Goal: Communication & Community: Answer question/provide support

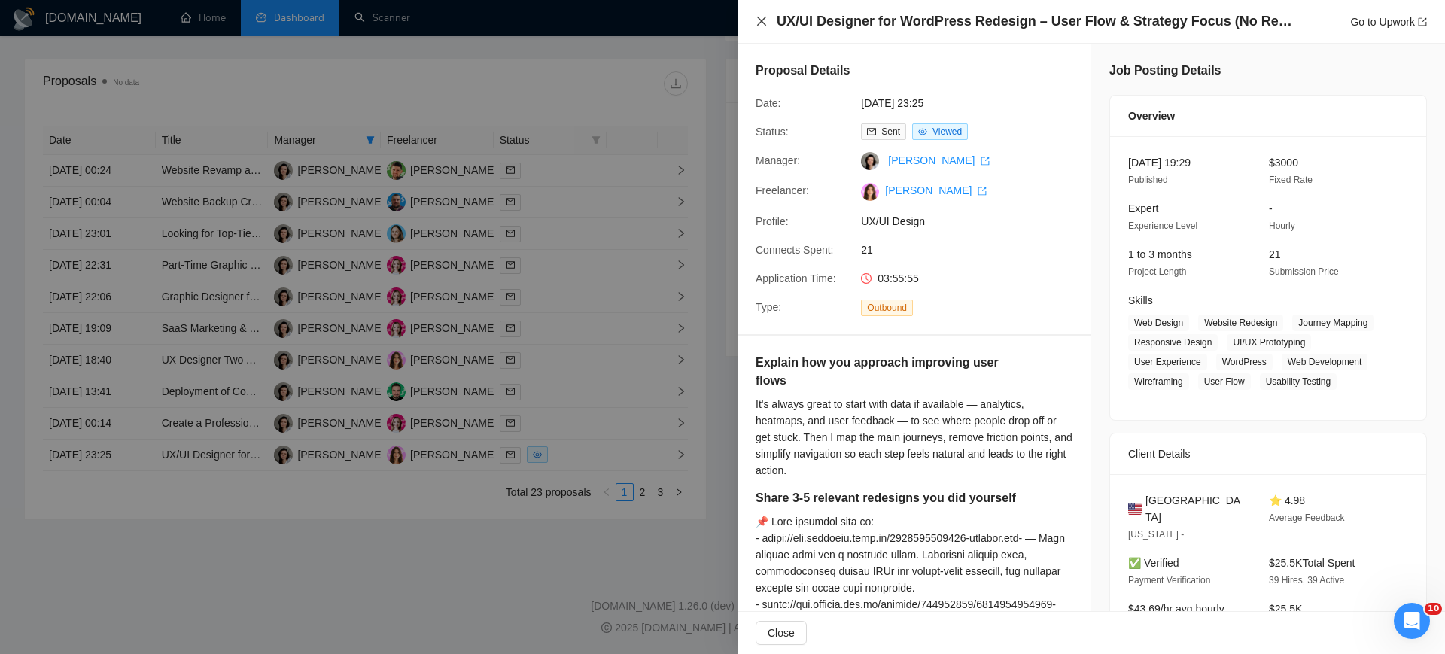
click at [763, 22] on icon "close" at bounding box center [761, 21] width 9 height 9
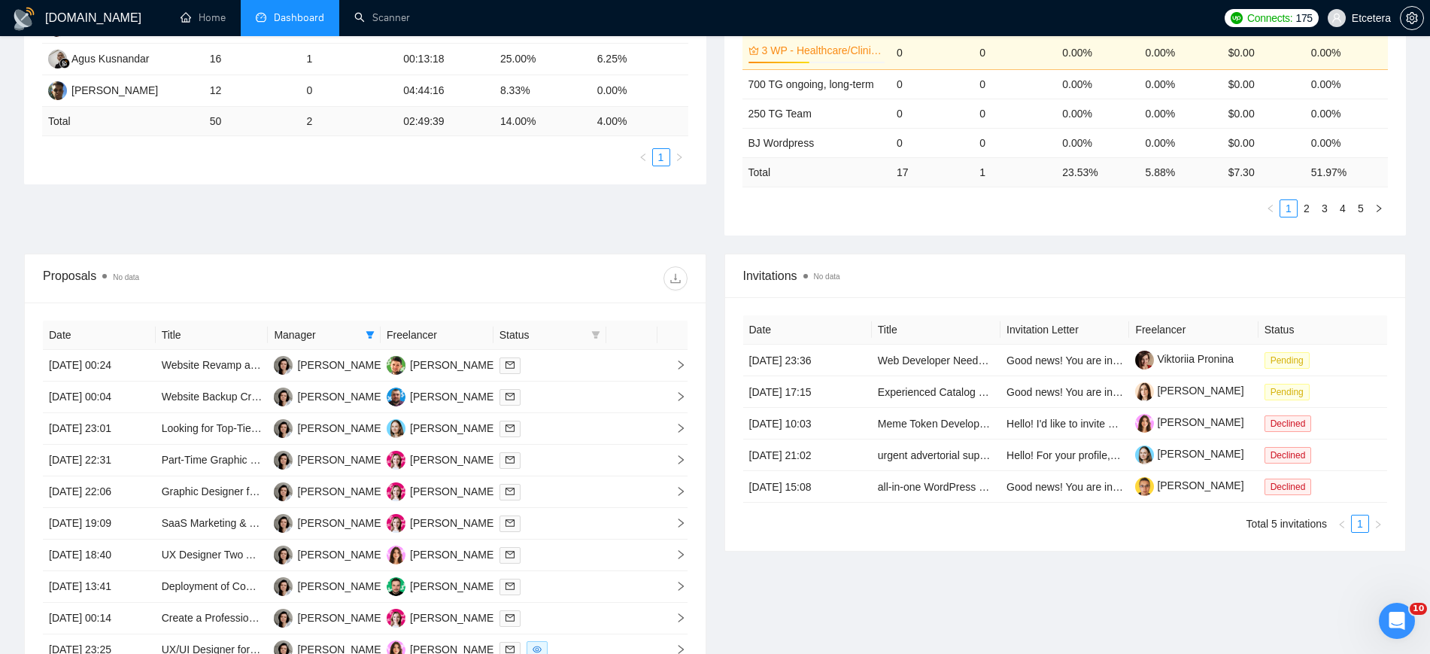
scroll to position [73, 0]
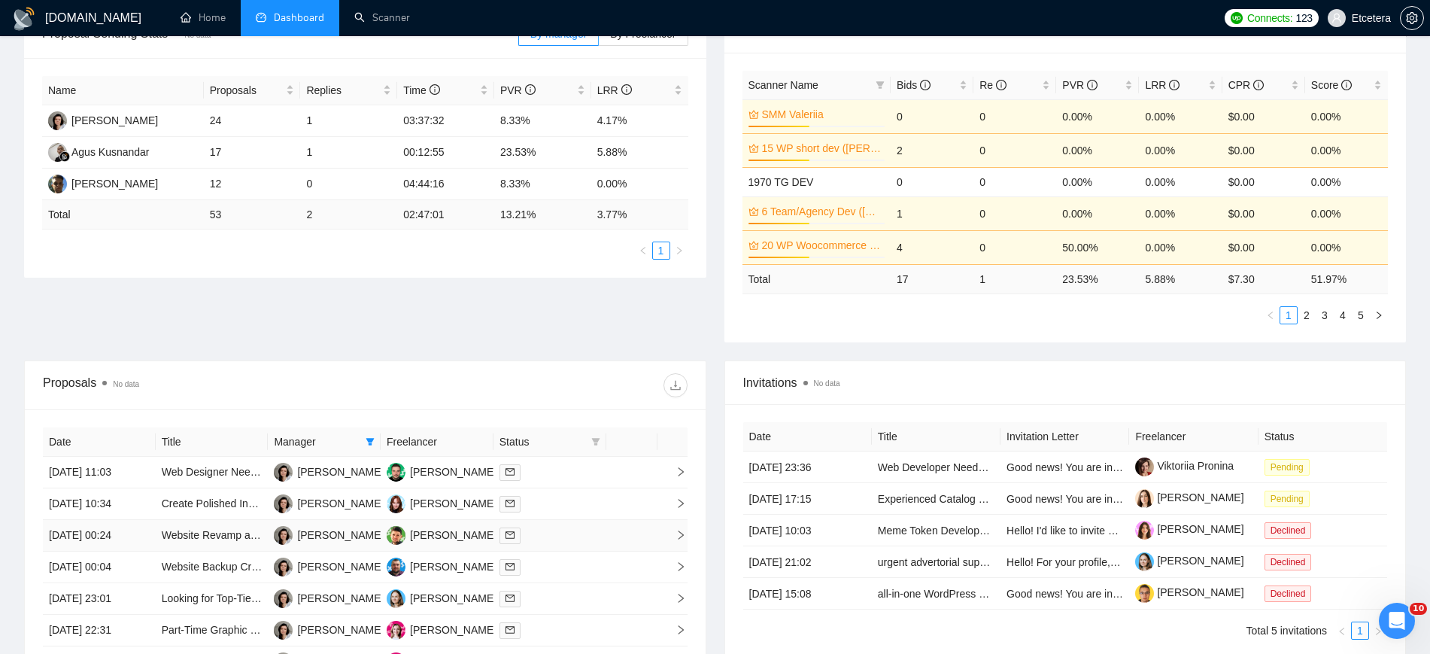
scroll to position [451, 0]
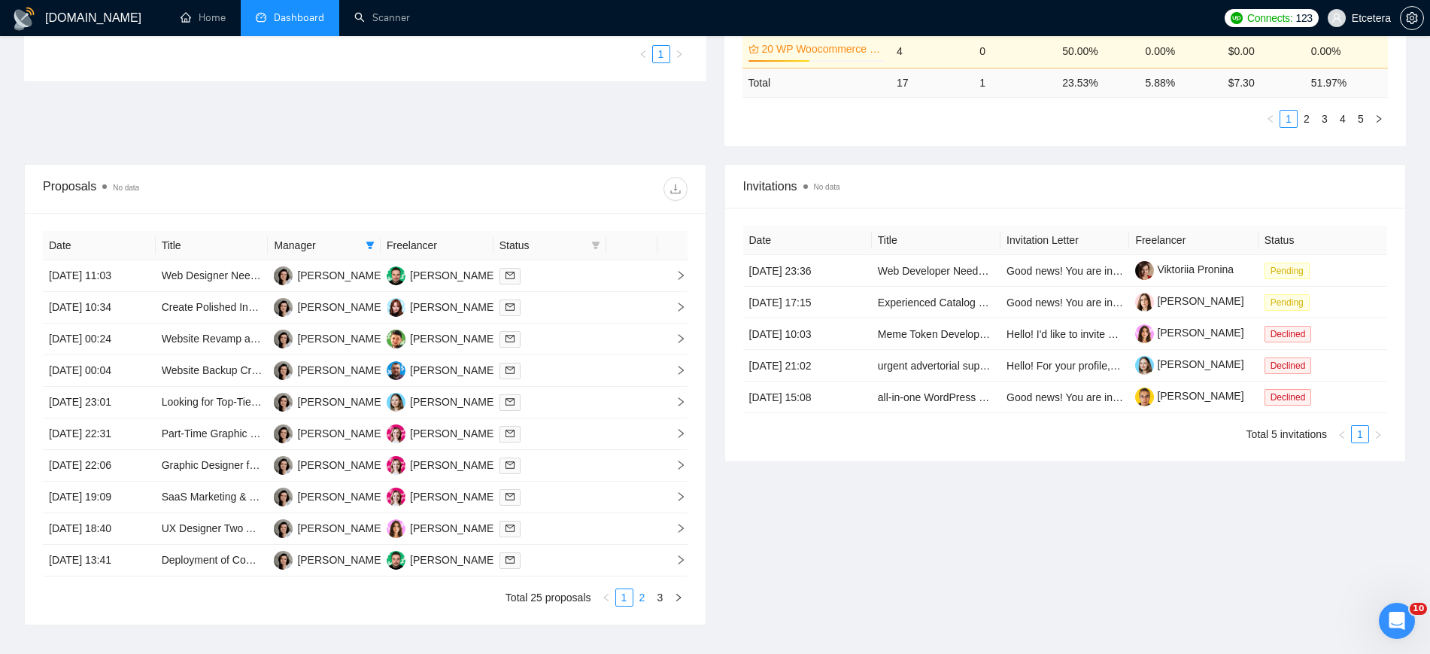
click at [644, 597] on link "2" at bounding box center [642, 597] width 17 height 17
click at [658, 599] on link "3" at bounding box center [660, 597] width 17 height 17
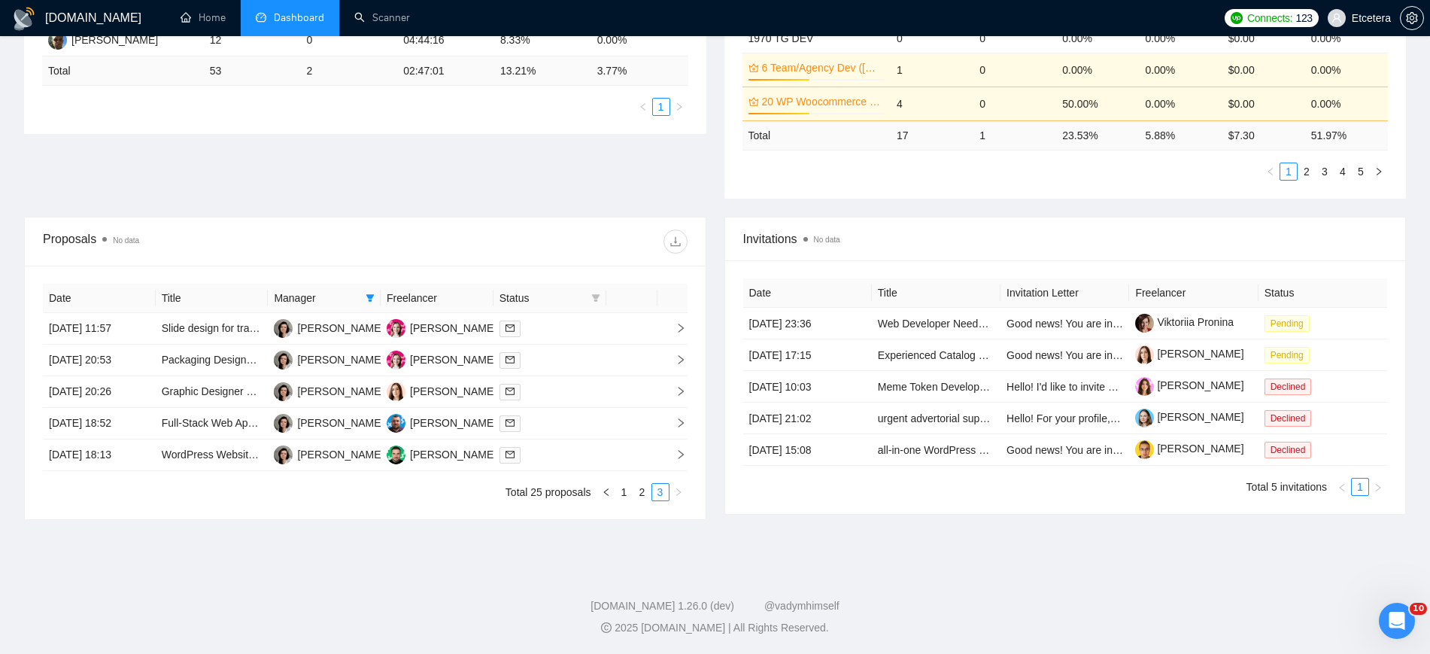
scroll to position [399, 0]
click at [1397, 622] on icon "Відкрити програму для спілкування Intercom" at bounding box center [1397, 621] width 11 height 12
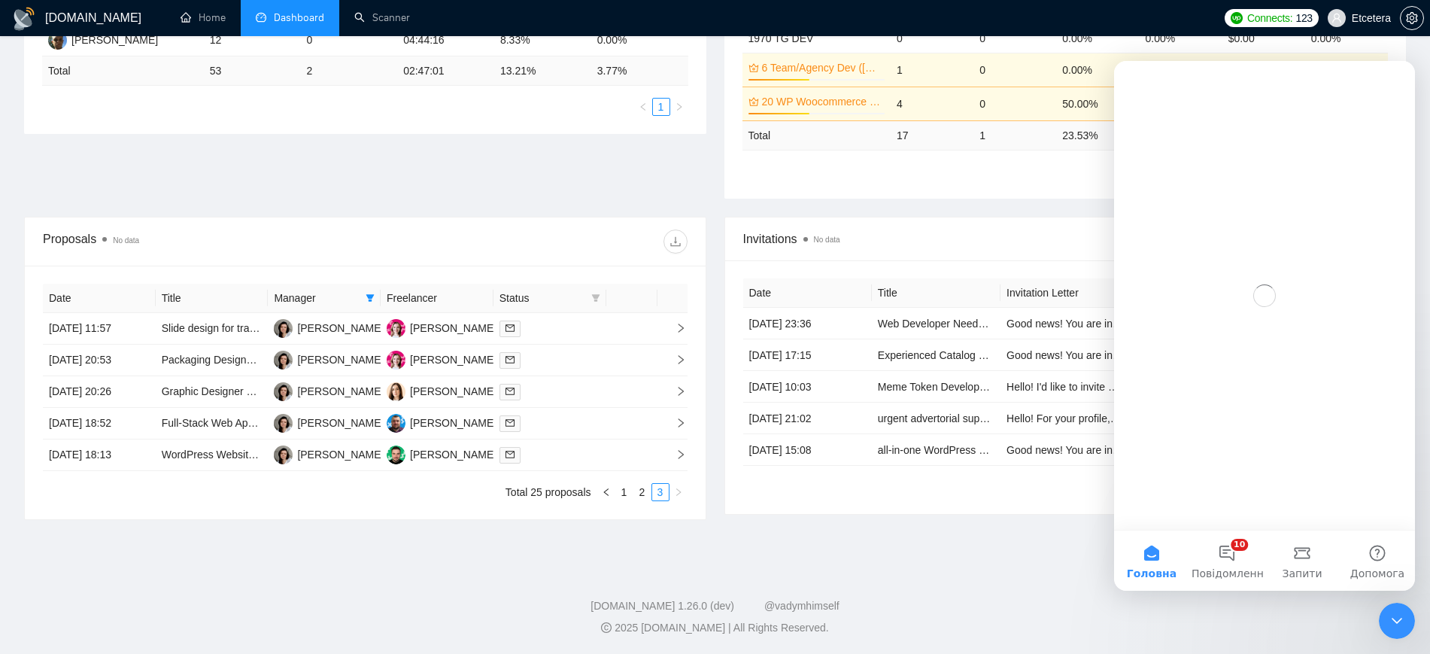
scroll to position [0, 0]
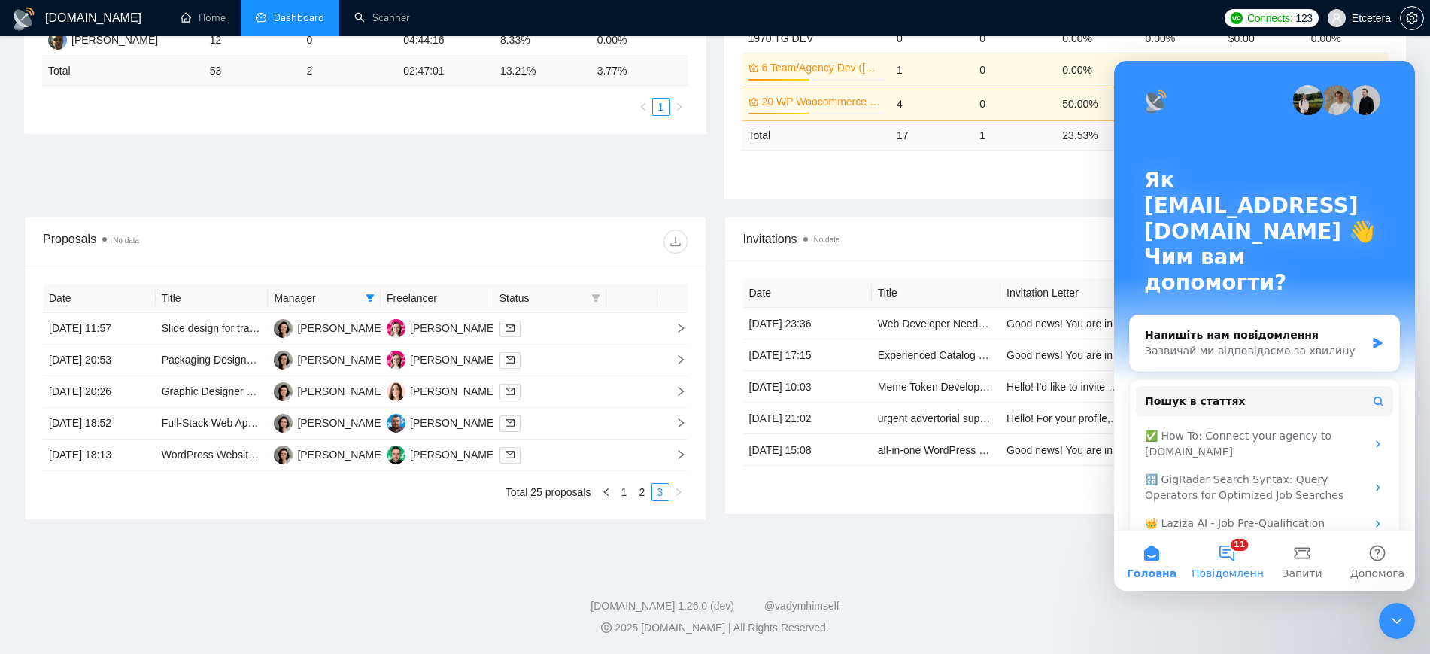
click at [1238, 564] on button "11 Повідомлення" at bounding box center [1227, 560] width 75 height 60
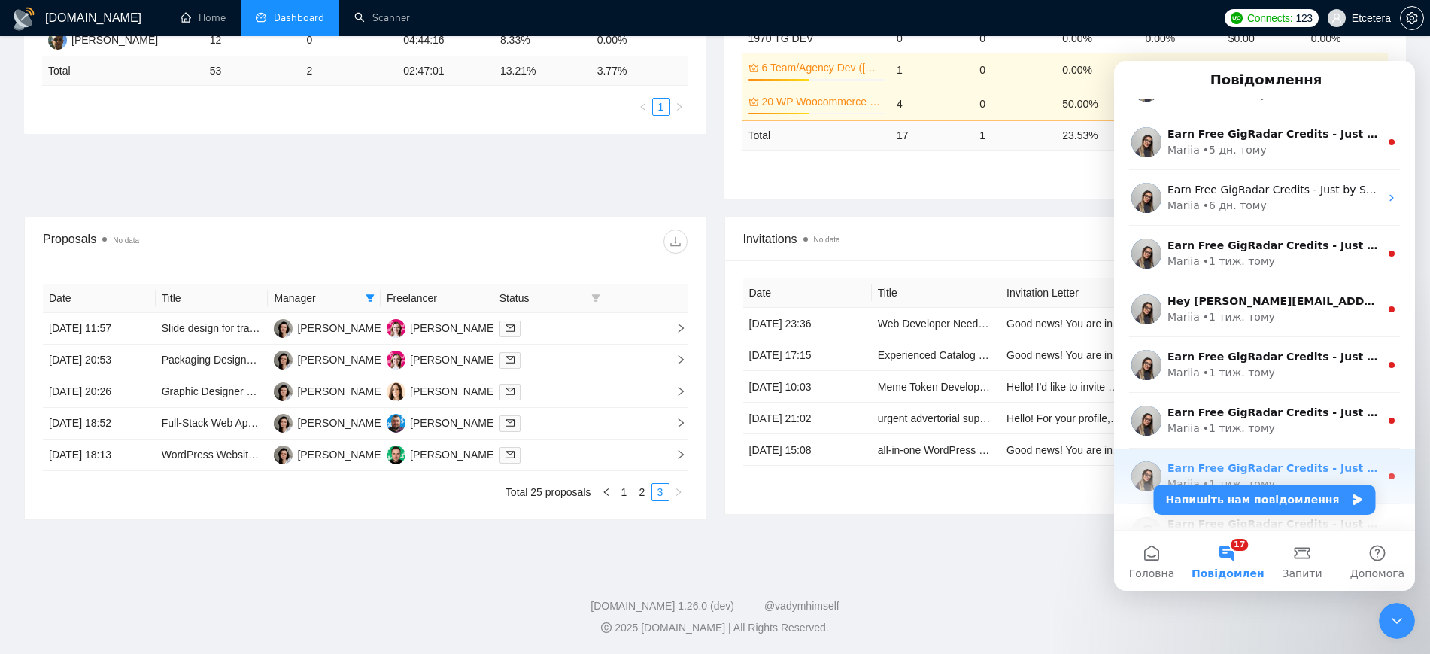
scroll to position [469, 0]
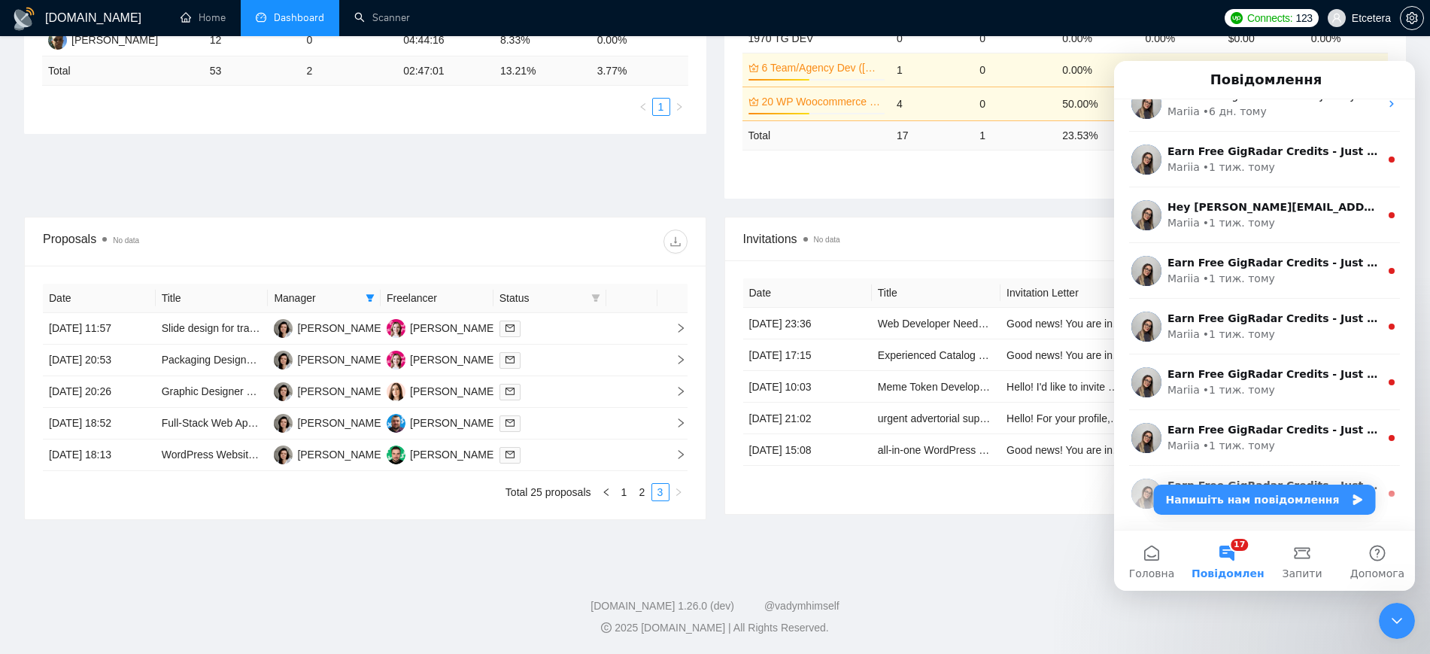
click at [1227, 568] on span "Повідомлення" at bounding box center [1235, 573] width 87 height 11
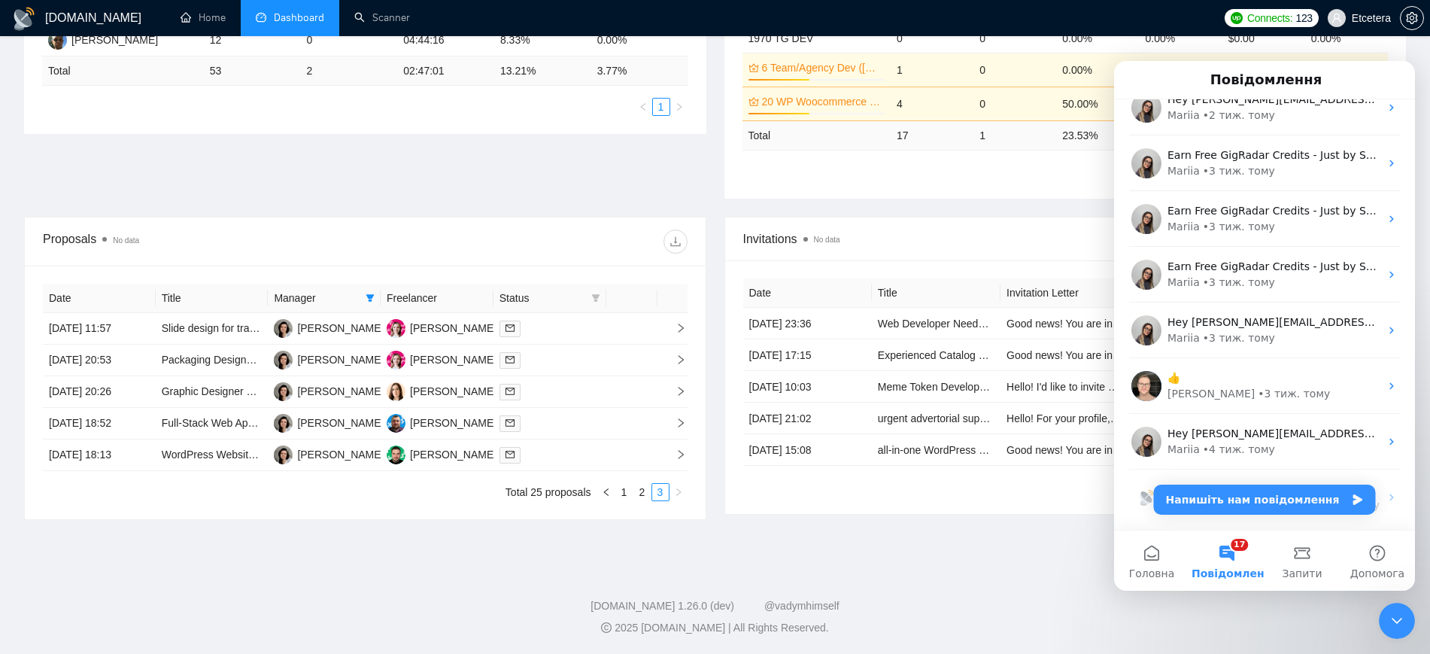
scroll to position [1394, 0]
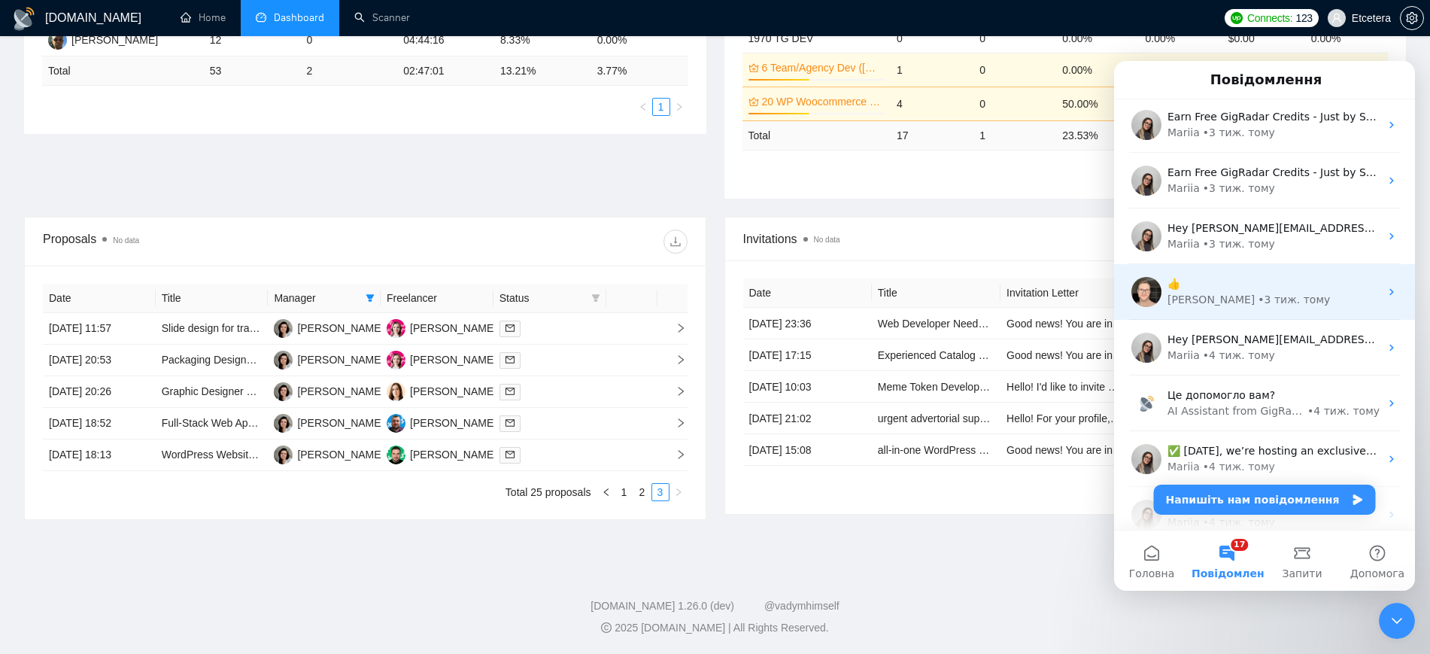
click at [1258, 295] on div "• 3 тиж. тому" at bounding box center [1294, 300] width 72 height 16
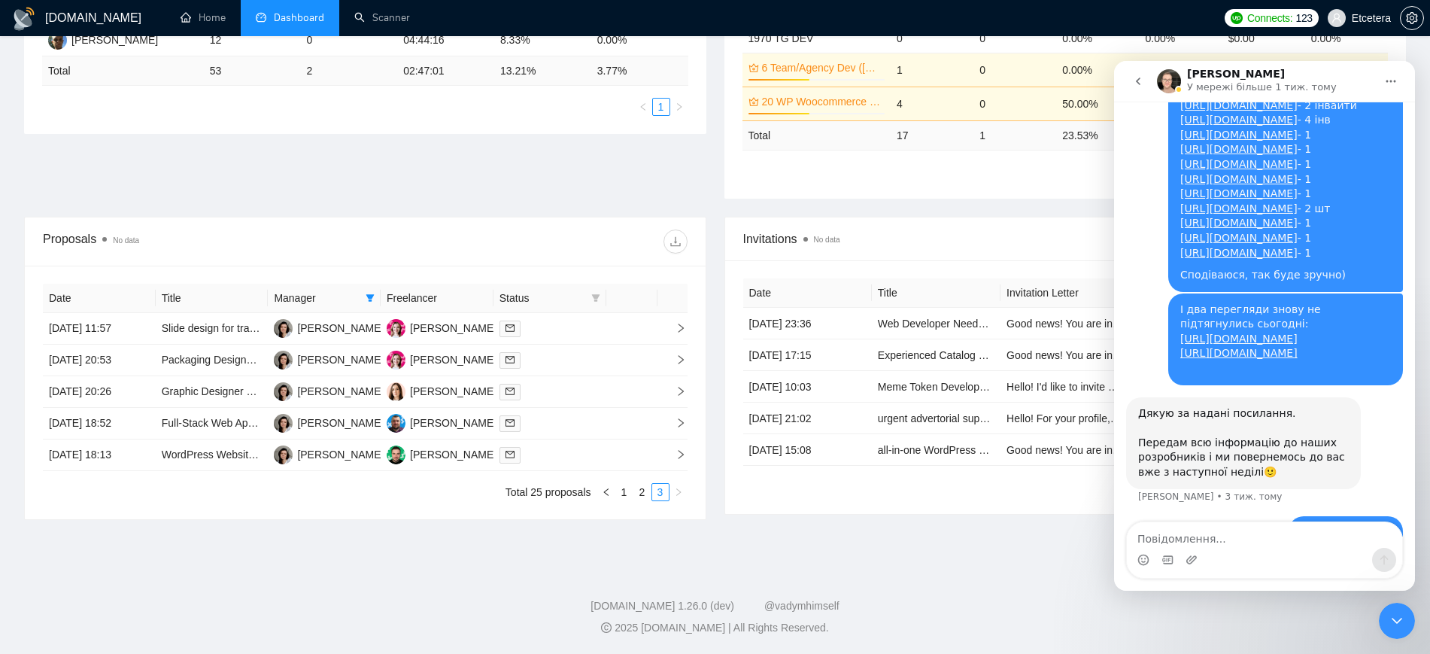
scroll to position [4741, 0]
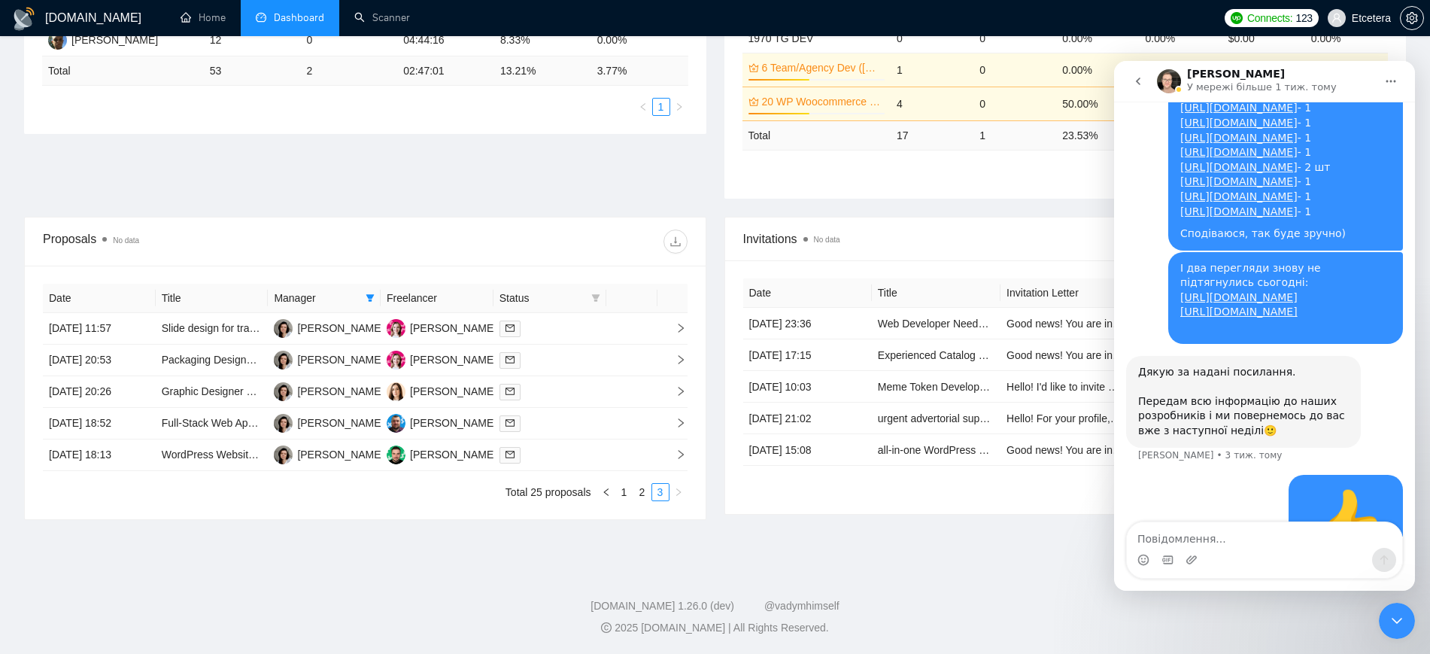
click at [1190, 536] on textarea "Повідомлення..." at bounding box center [1264, 535] width 275 height 26
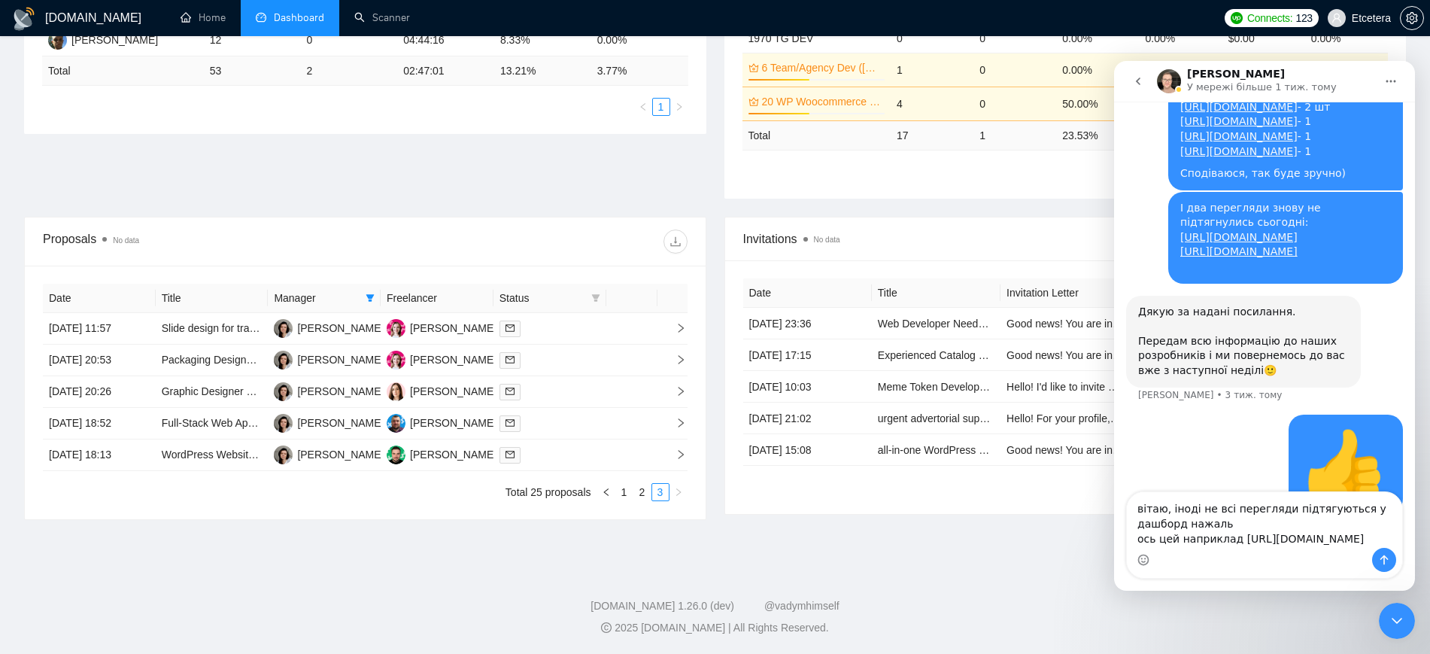
scroll to position [4831, 0]
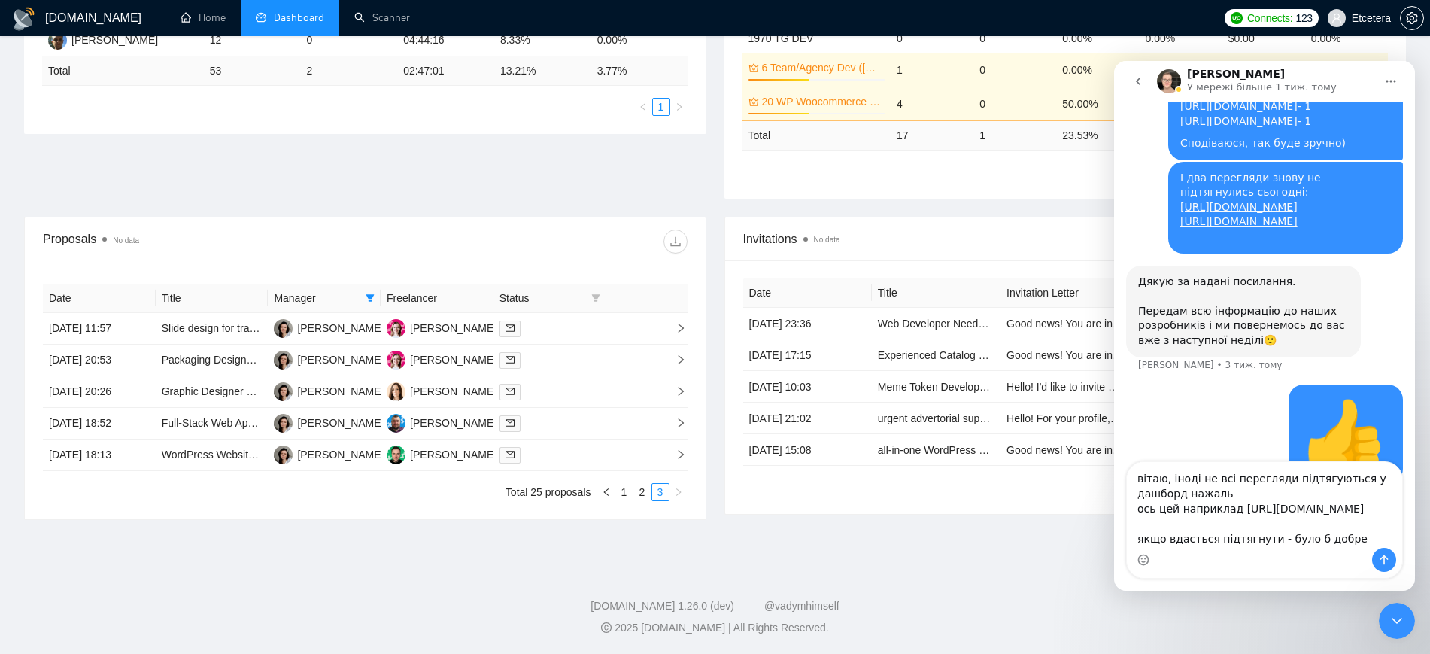
type textarea "вітаю, іноді не всі перегляди підтягуються у дашборд нажаль ось цей наприклад h…"
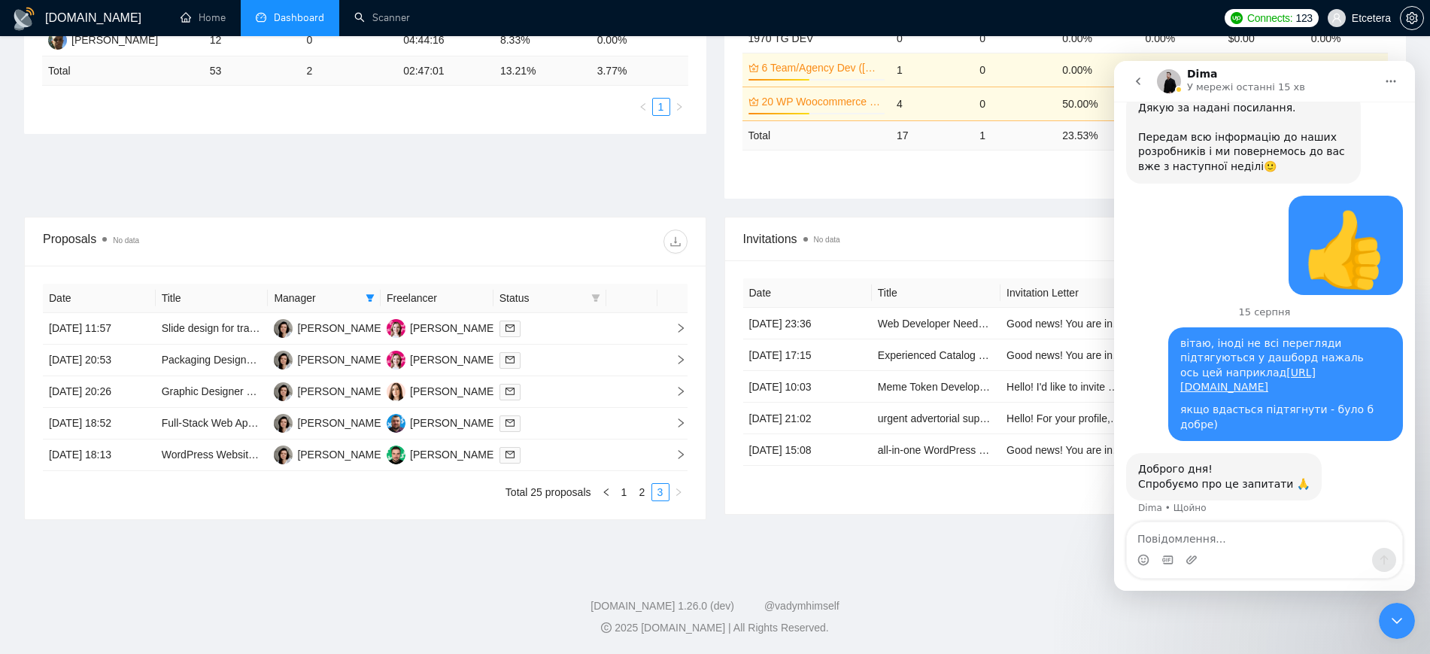
scroll to position [4947, 0]
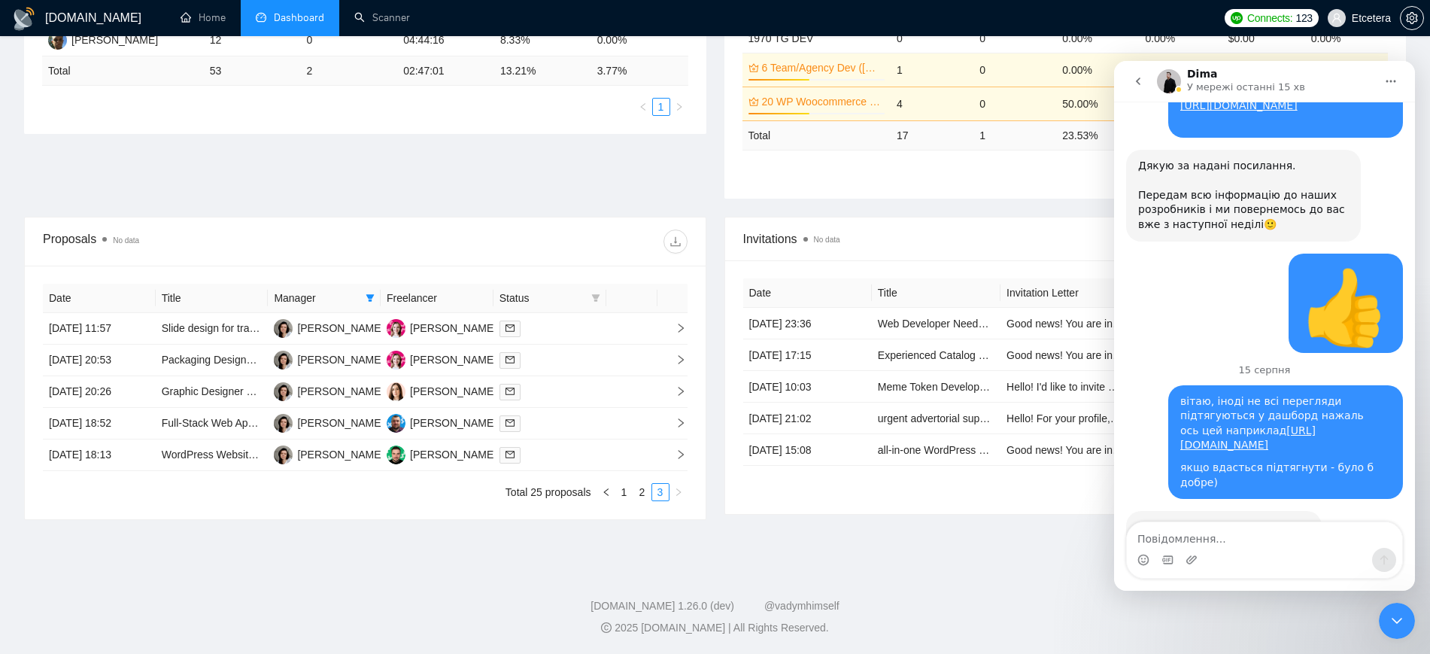
click at [1138, 78] on icon "go back" at bounding box center [1138, 81] width 12 height 12
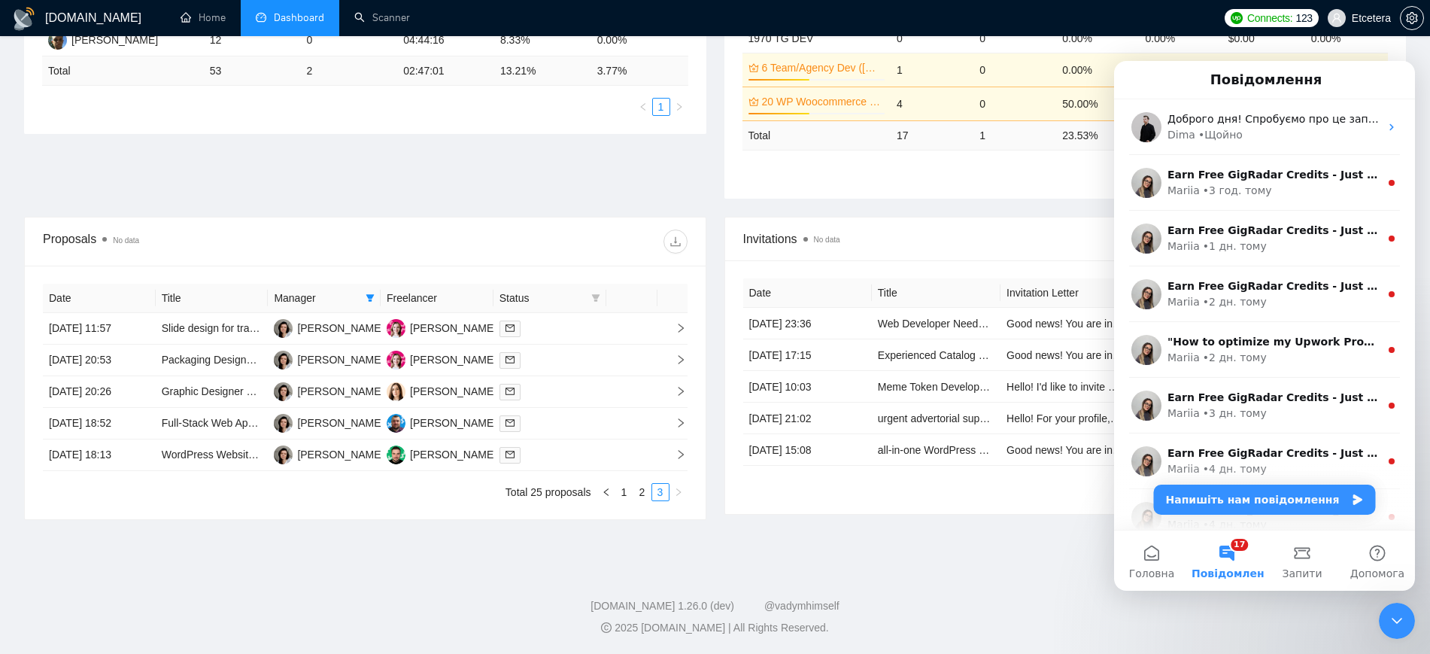
scroll to position [0, 0]
click at [1395, 622] on icon "Закрити програму для спілкування Intercom" at bounding box center [1397, 621] width 18 height 18
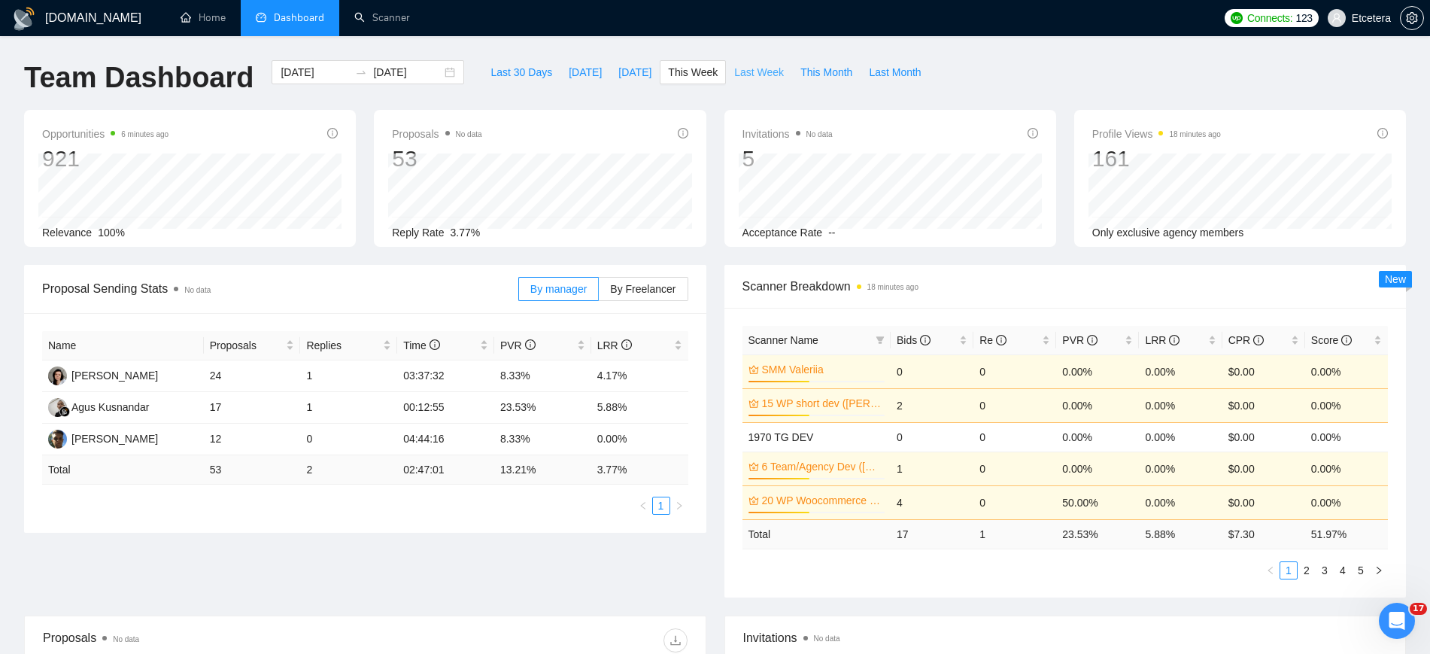
click at [752, 74] on span "Last Week" at bounding box center [759, 72] width 50 height 17
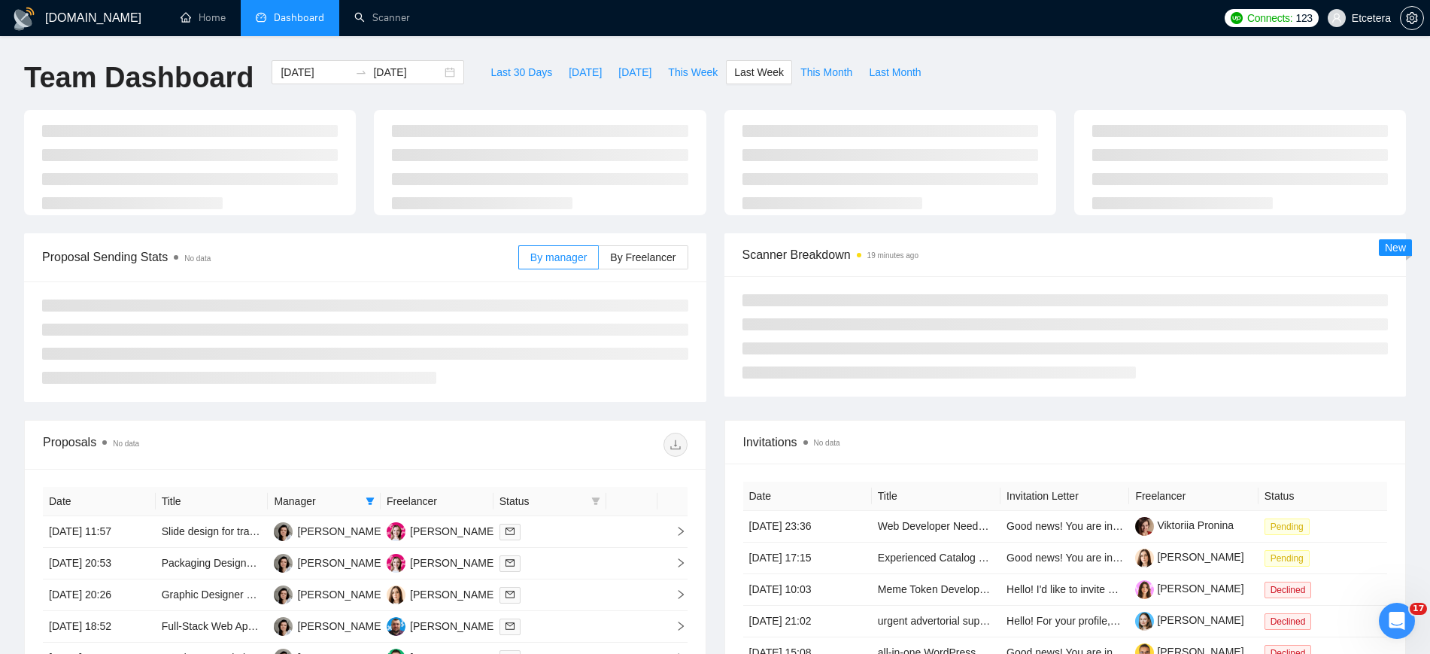
type input "2025-08-04"
type input "2025-08-10"
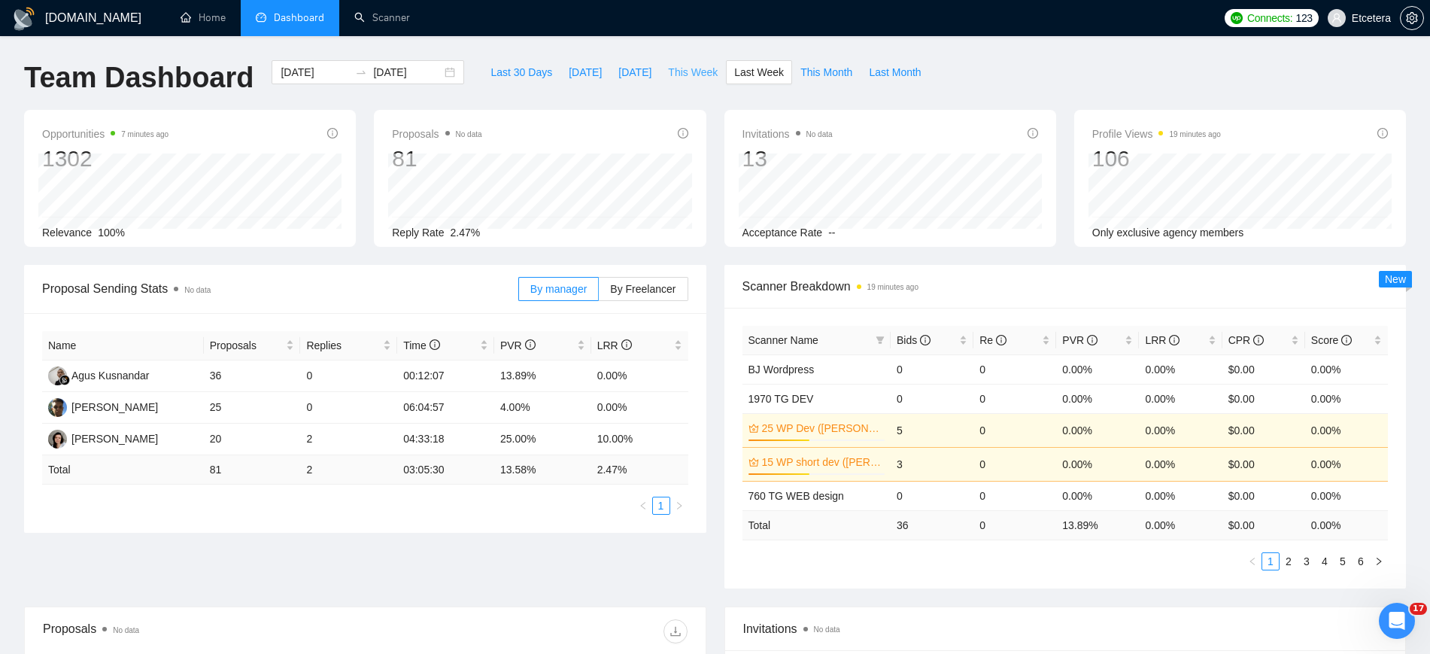
click at [689, 71] on span "This Week" at bounding box center [693, 72] width 50 height 17
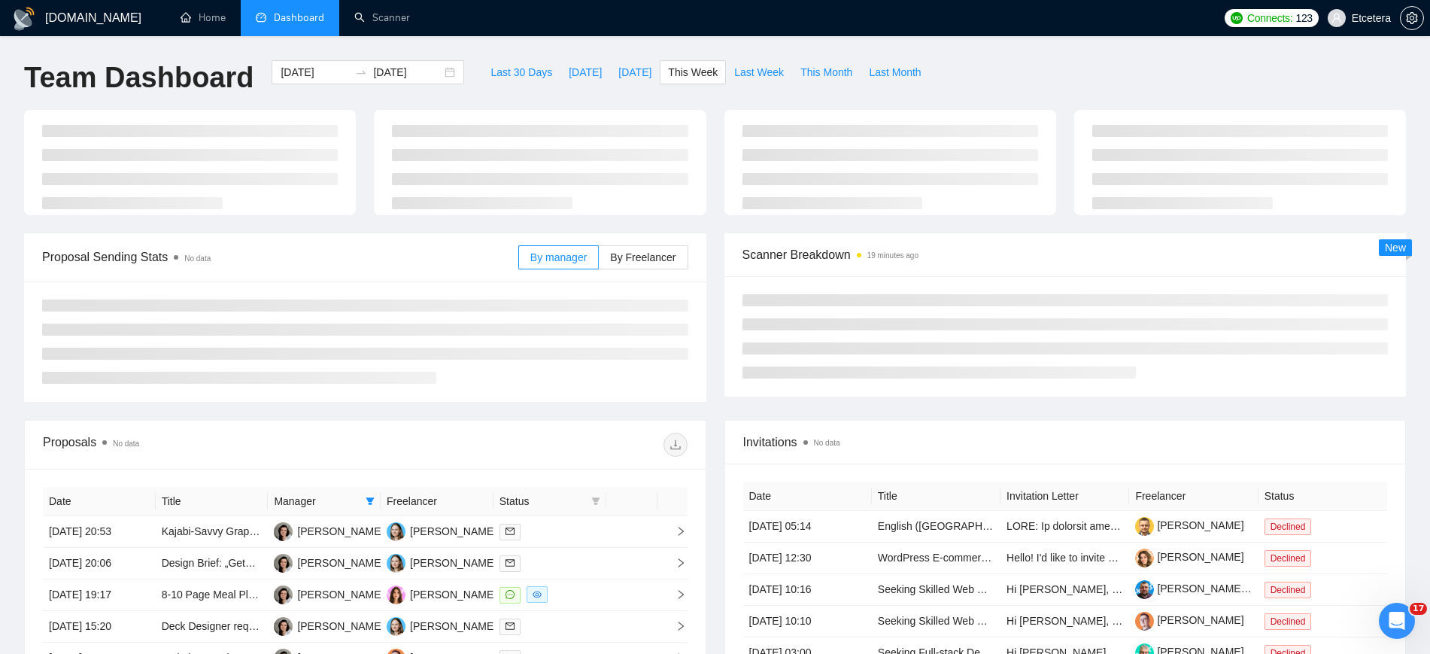
type input "[DATE]"
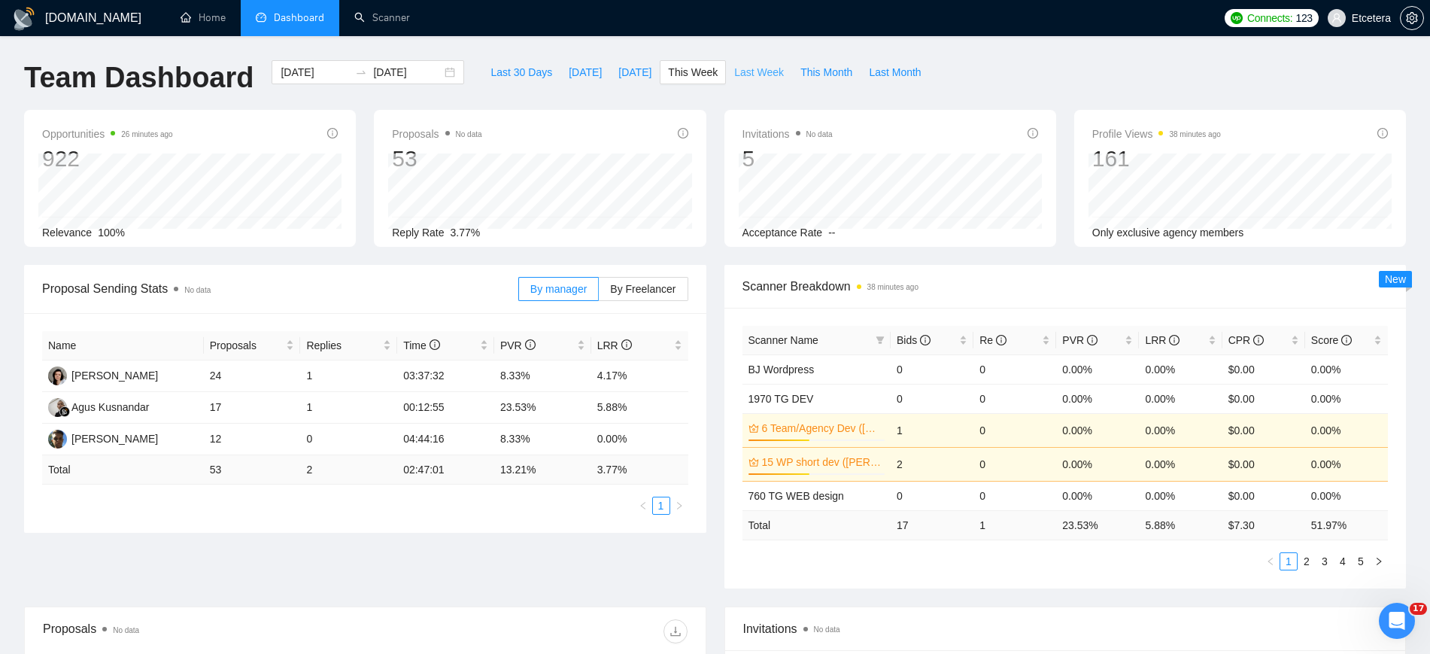
click at [755, 70] on span "Last Week" at bounding box center [759, 72] width 50 height 17
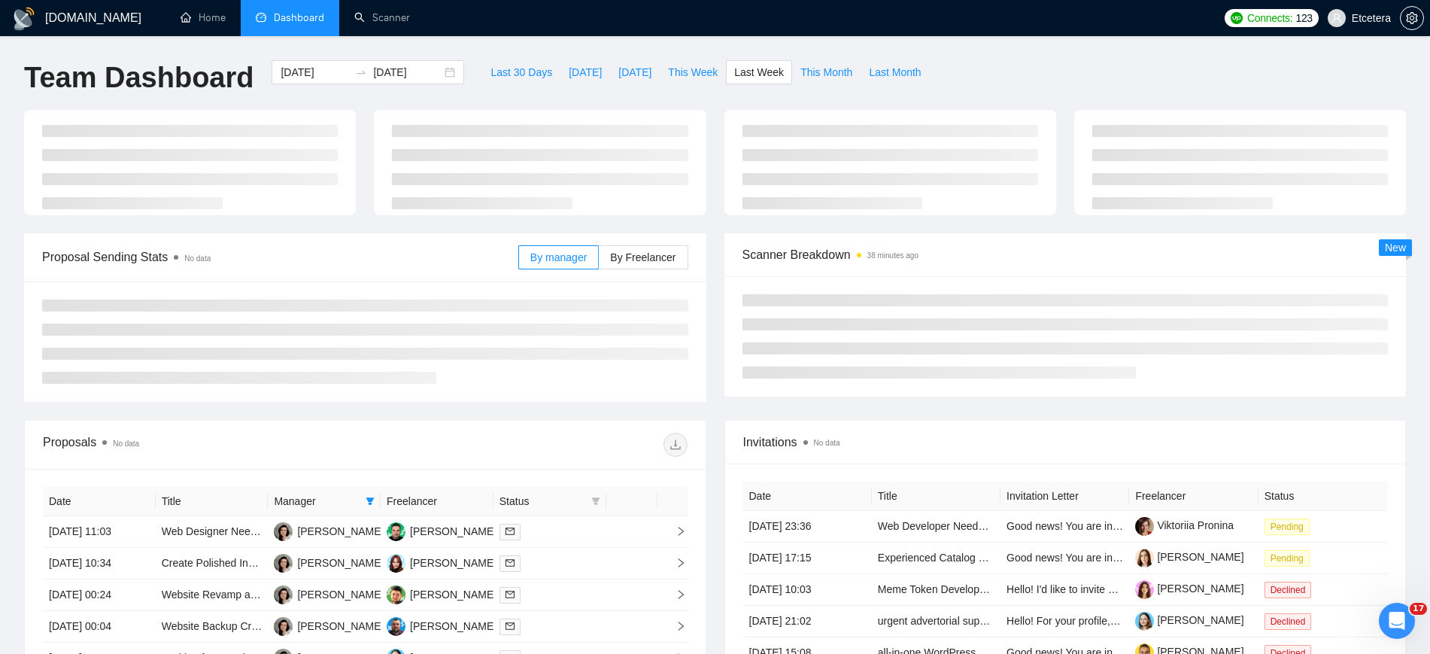
type input "2025-08-04"
type input "2025-08-10"
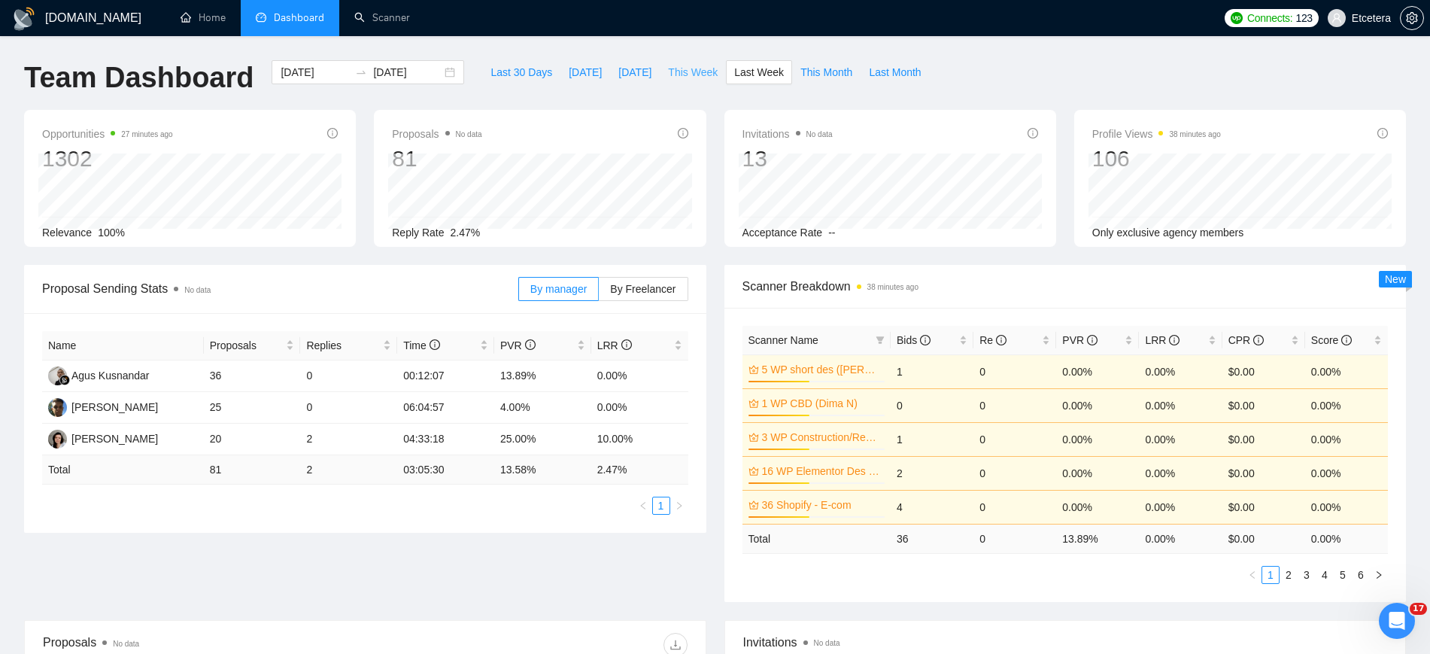
click at [676, 71] on span "This Week" at bounding box center [693, 72] width 50 height 17
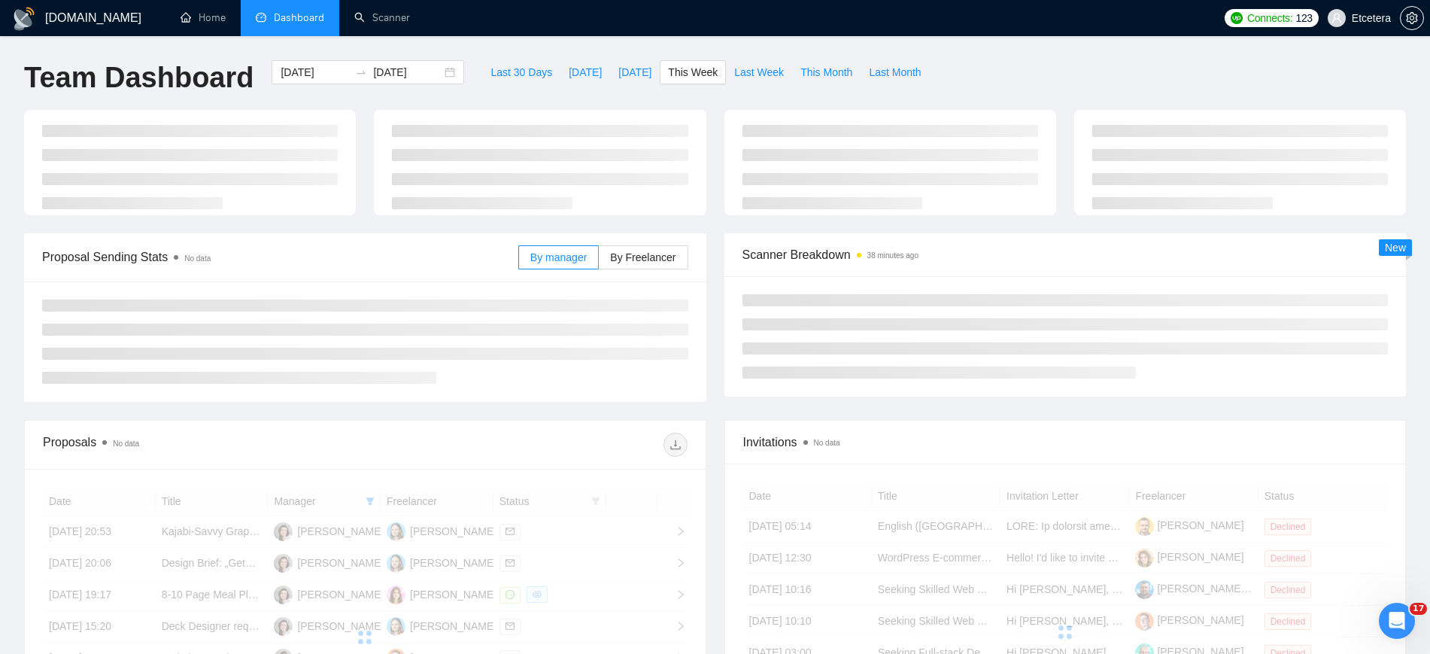
type input "[DATE]"
